Goal: Check status: Check status

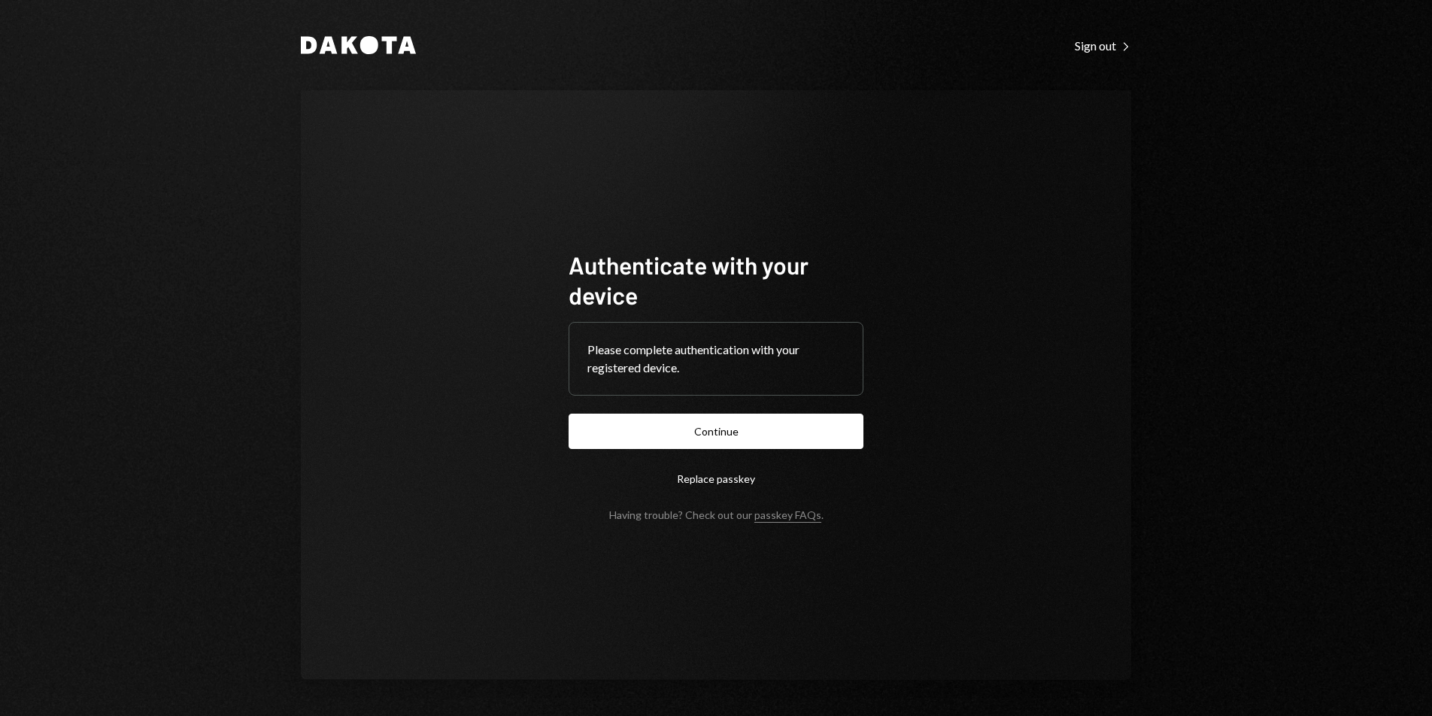
click at [790, 415] on button "Continue" at bounding box center [716, 431] width 295 height 35
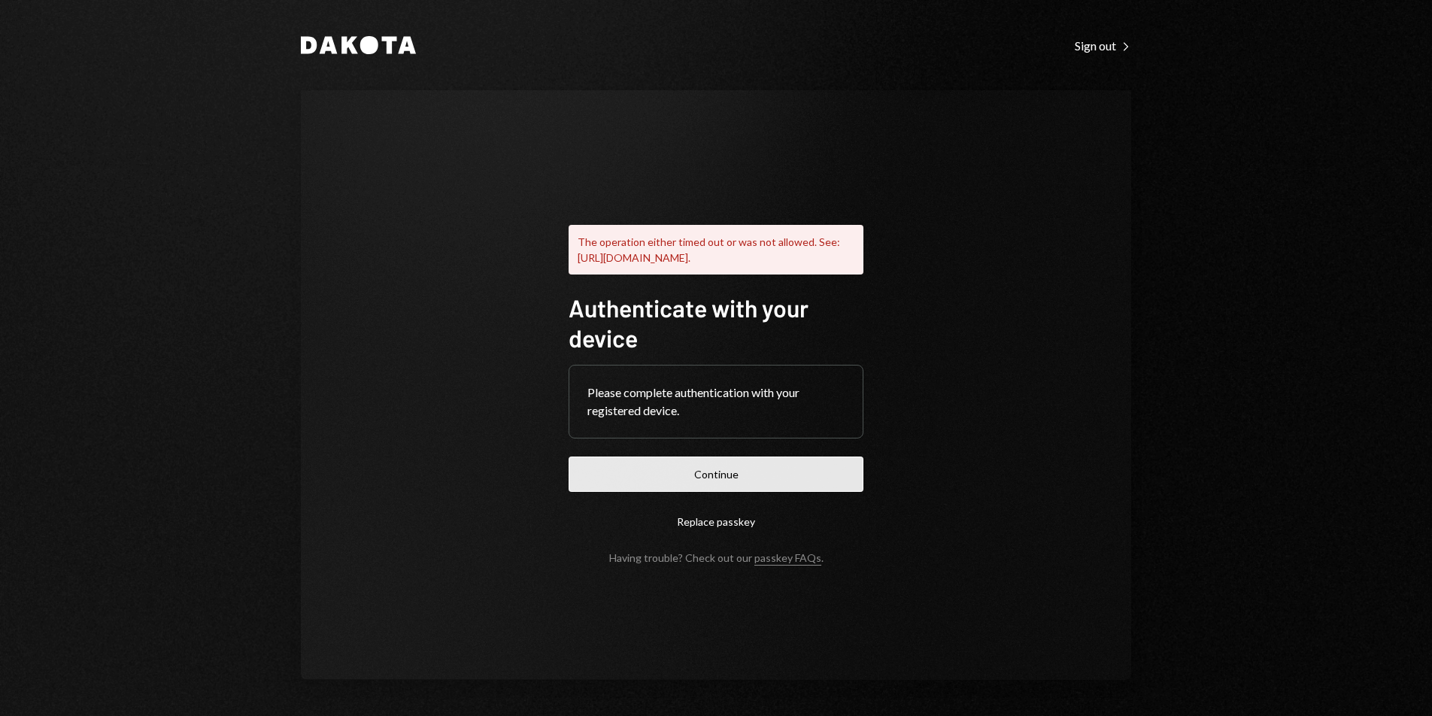
click at [771, 472] on button "Continue" at bounding box center [716, 473] width 295 height 35
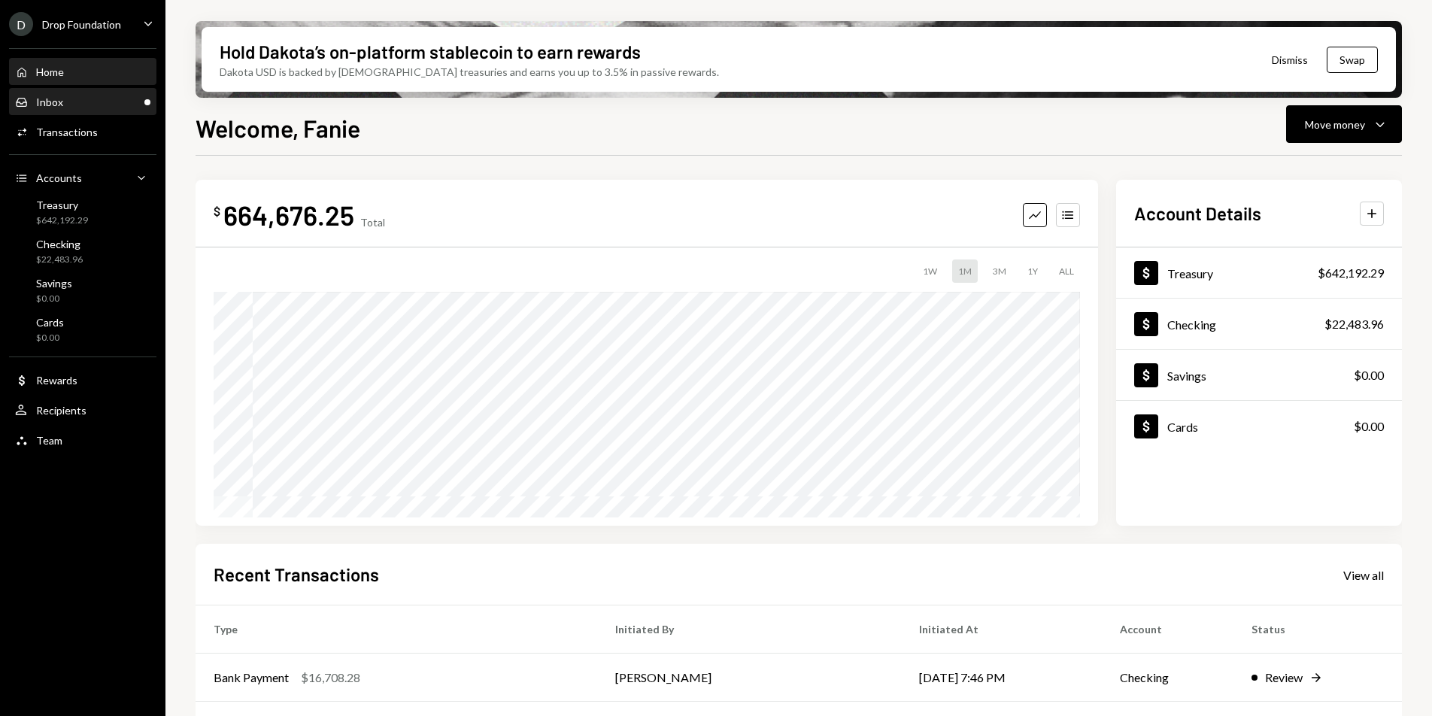
click at [71, 104] on div "Inbox Inbox" at bounding box center [82, 103] width 135 height 14
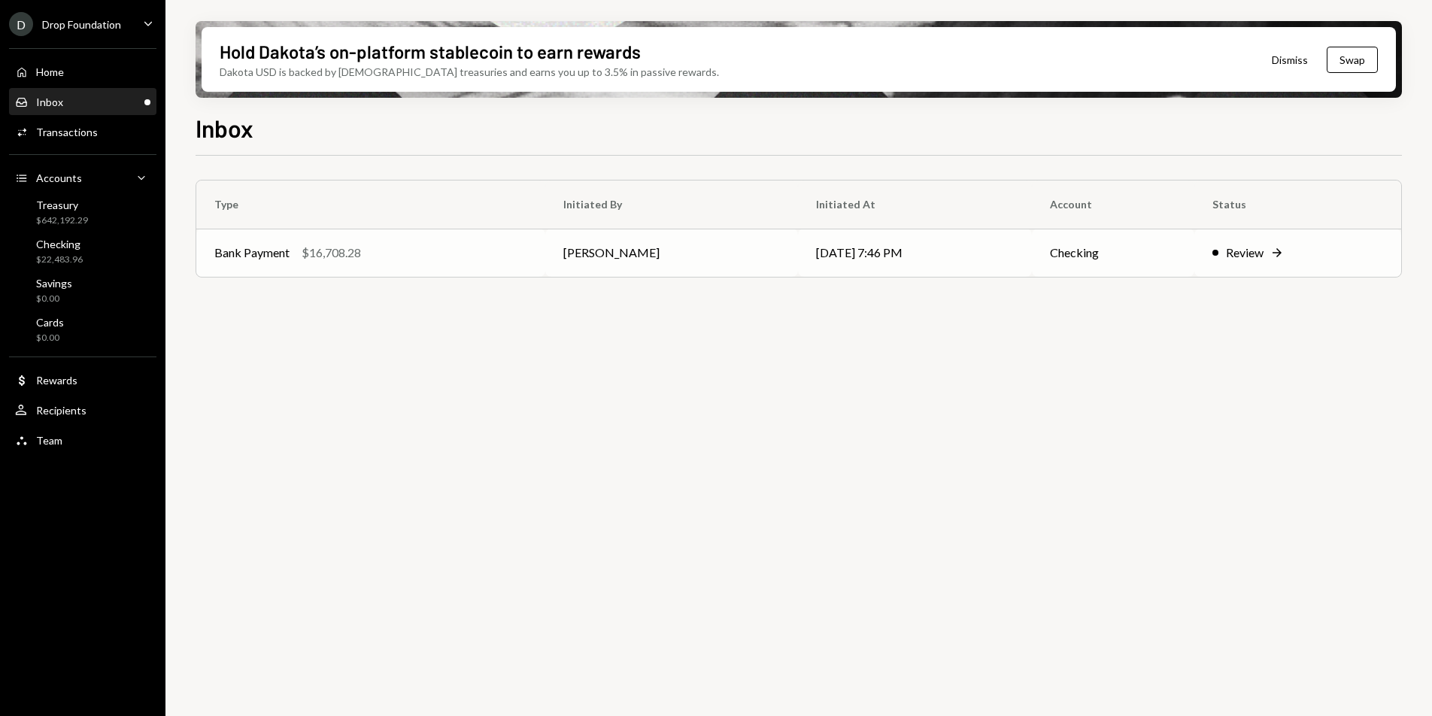
click at [417, 265] on td "Bank Payment $16,708.28" at bounding box center [370, 253] width 349 height 48
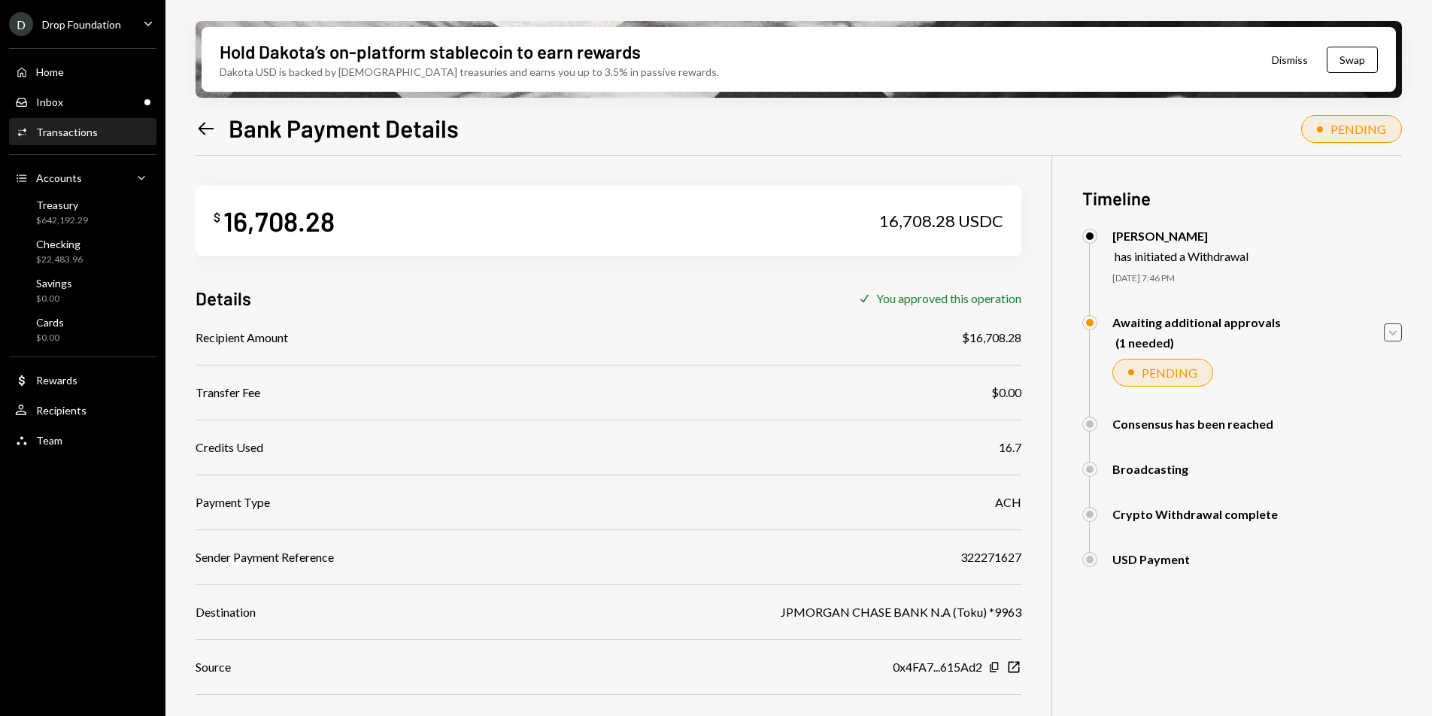
click at [1393, 335] on icon "Caret Down" at bounding box center [1392, 332] width 17 height 17
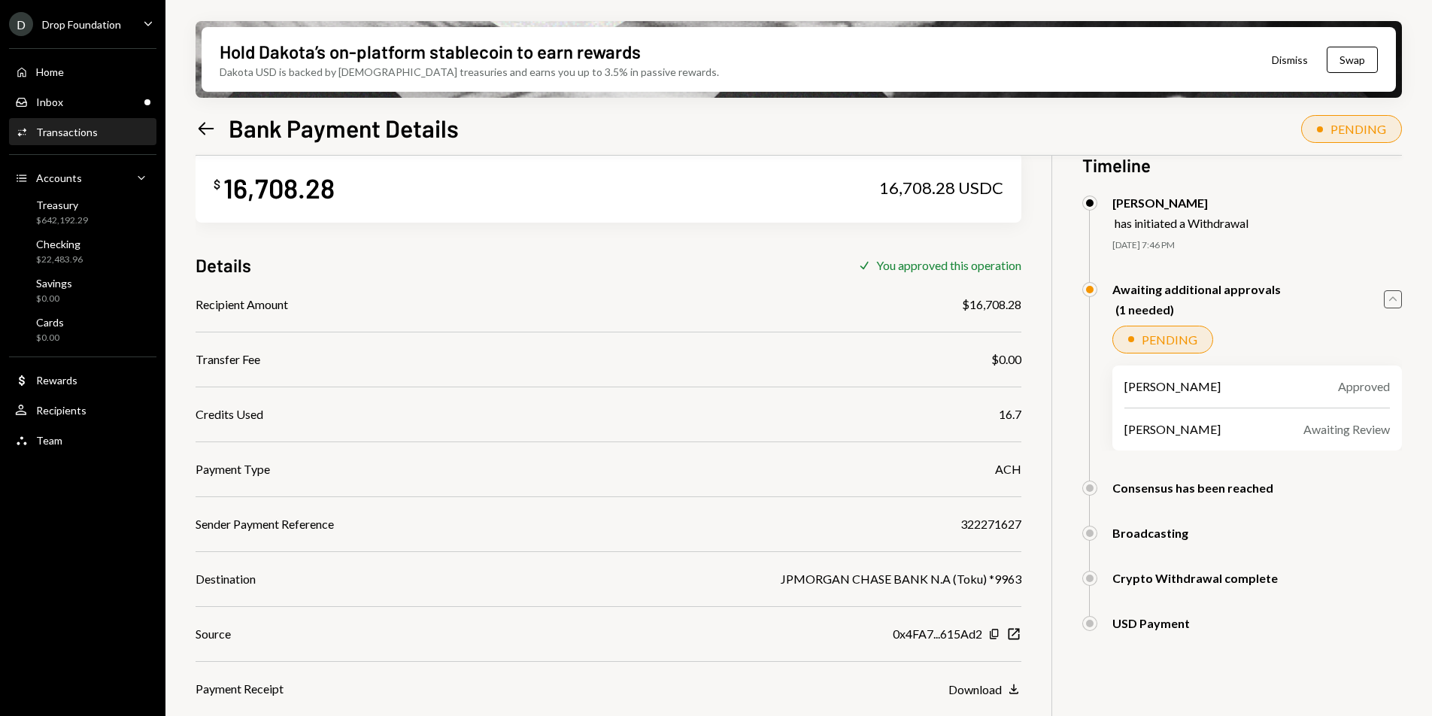
scroll to position [34, 0]
click at [1384, 290] on button "Caret Up" at bounding box center [1393, 299] width 18 height 18
